Goal: Task Accomplishment & Management: Use online tool/utility

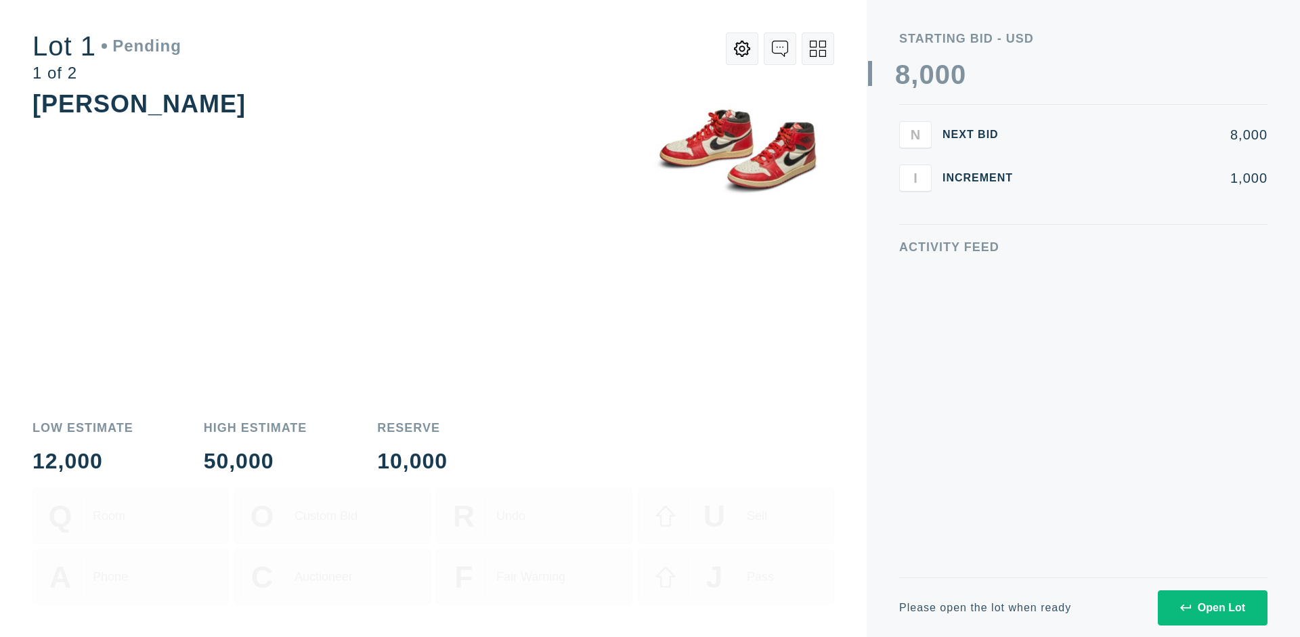
click at [1212, 607] on div "Open Lot" at bounding box center [1212, 608] width 65 height 12
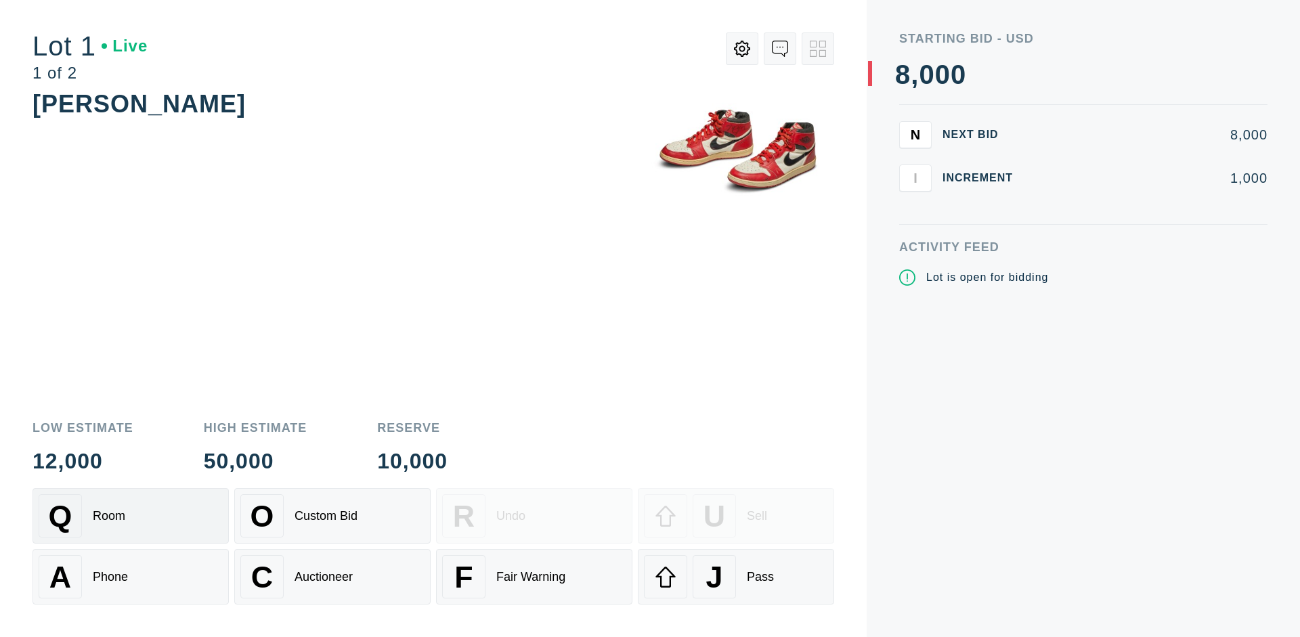
click at [131, 516] on div "Q Room" at bounding box center [131, 515] width 184 height 43
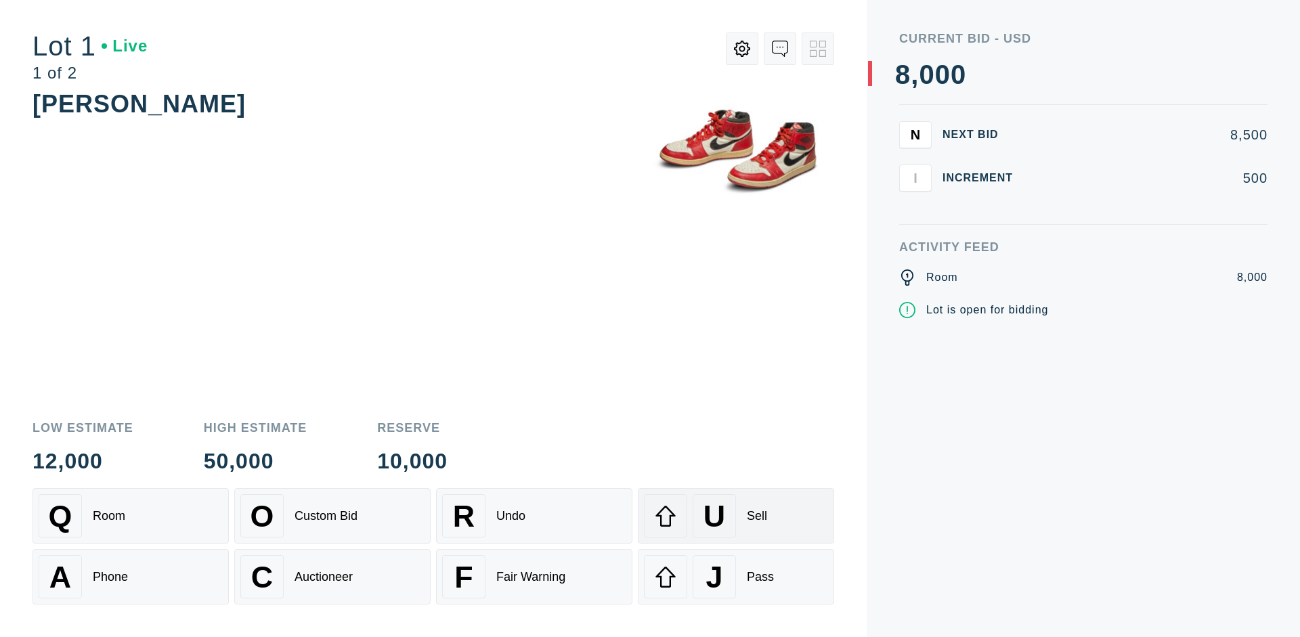
click at [736, 516] on div "U Sell" at bounding box center [736, 515] width 184 height 43
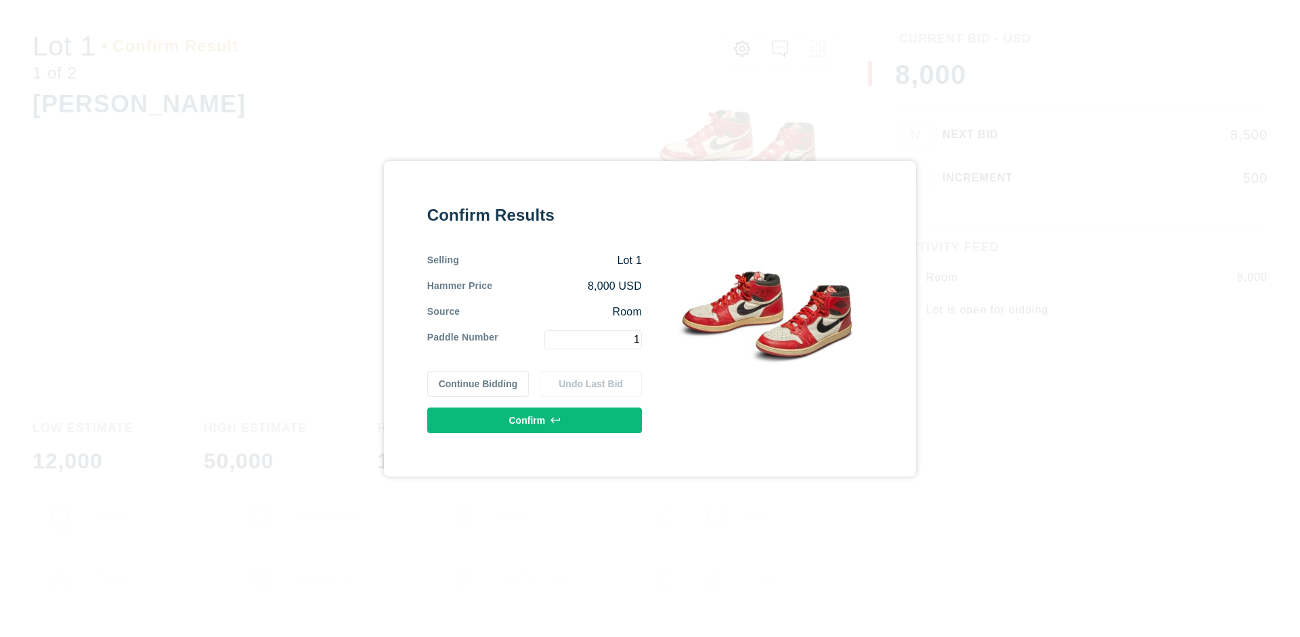
type input "1"
click at [535, 420] on button "Confirm" at bounding box center [534, 421] width 215 height 26
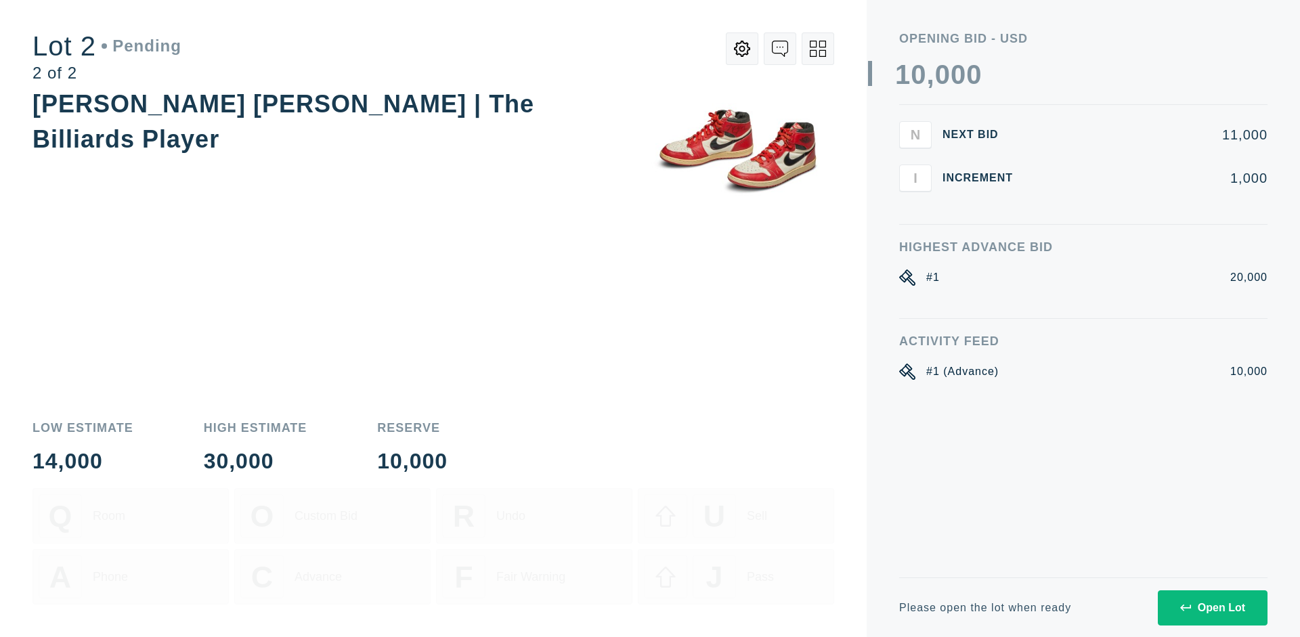
click at [1212, 607] on div "Open Lot" at bounding box center [1212, 608] width 65 height 12
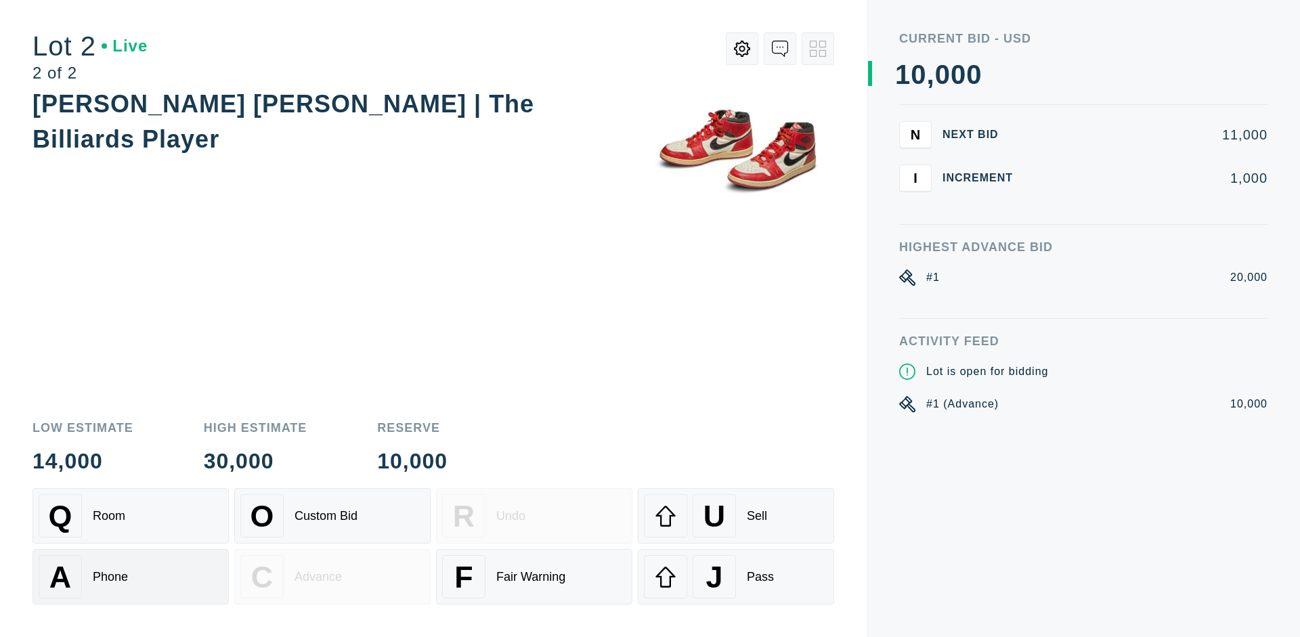
click at [131, 577] on div "A Phone" at bounding box center [131, 576] width 184 height 43
